Goal: Transaction & Acquisition: Purchase product/service

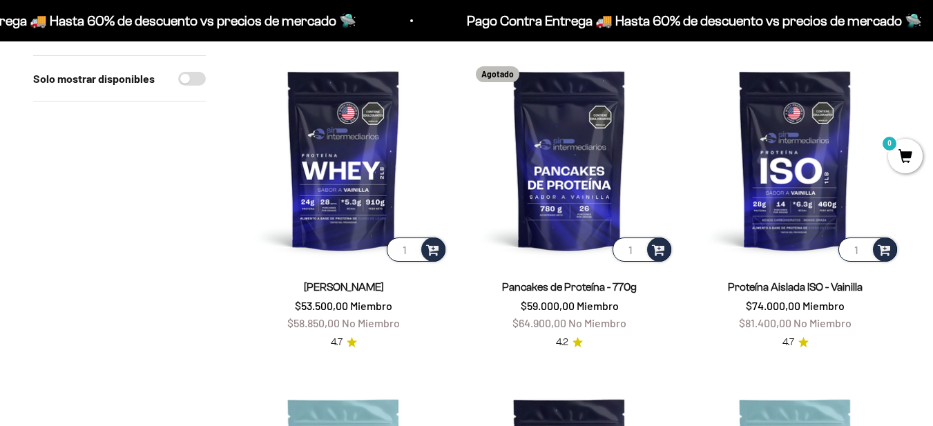
scroll to position [158, 0]
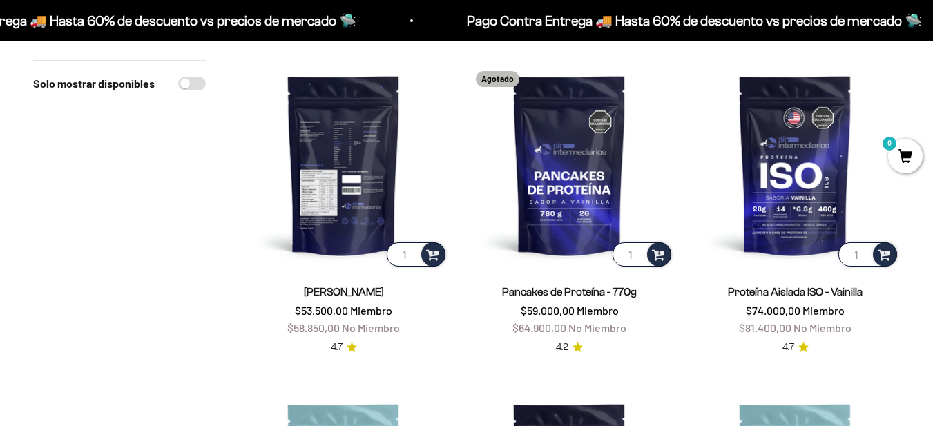
click at [374, 137] on img at bounding box center [343, 164] width 209 height 209
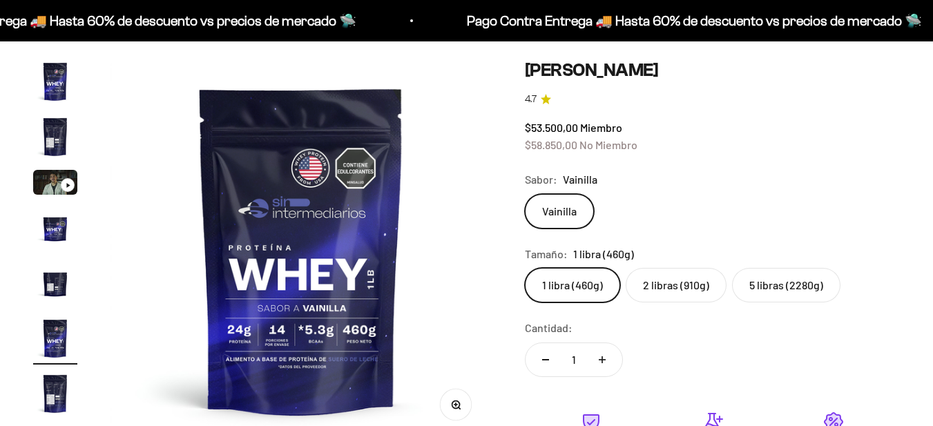
scroll to position [123, 0]
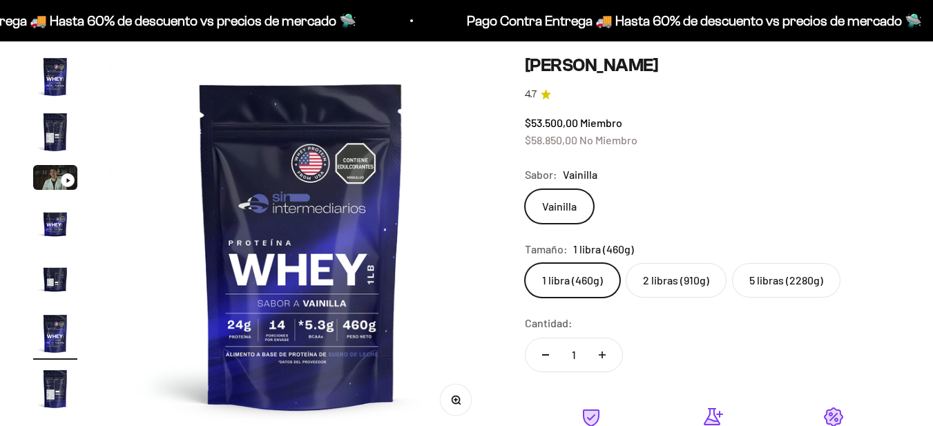
click at [701, 292] on label "2 libras (910g)" at bounding box center [676, 280] width 101 height 35
click at [525, 263] on input "2 libras (910g)" at bounding box center [524, 263] width 1 height 1
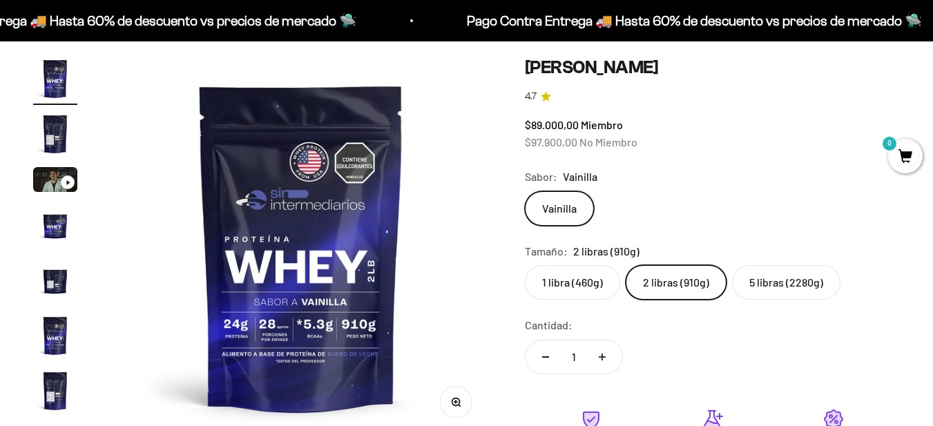
scroll to position [189, 0]
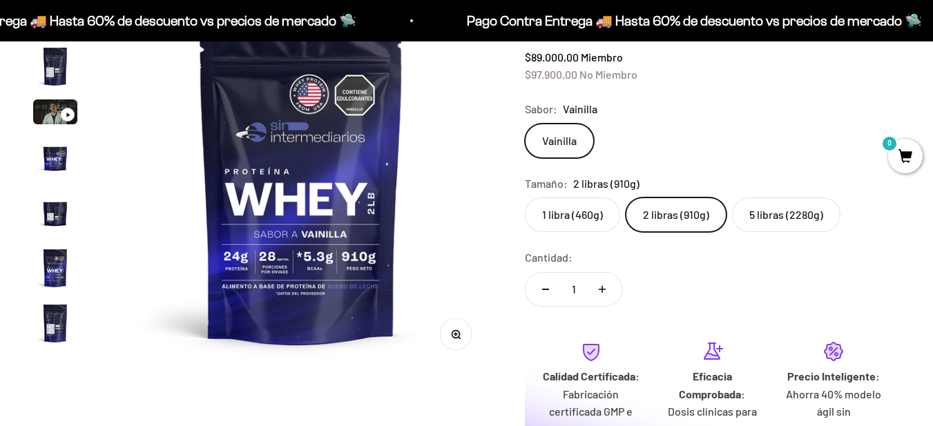
click at [270, 269] on img at bounding box center [301, 179] width 381 height 381
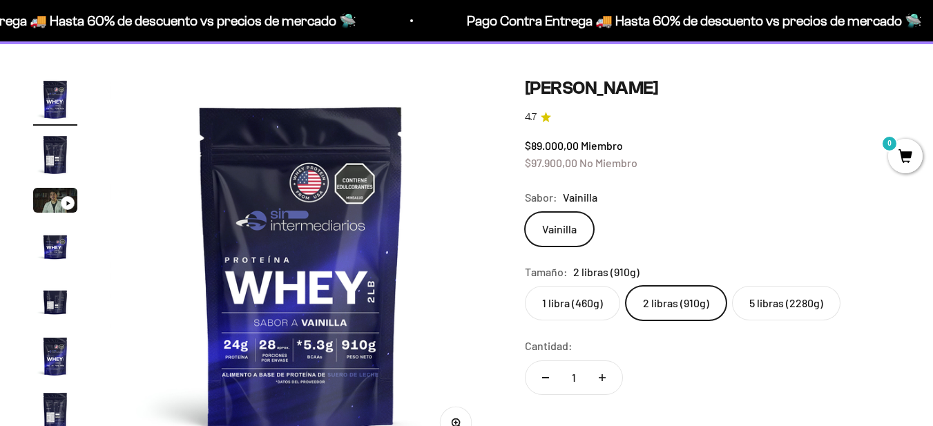
scroll to position [114, 0]
